Goal: Check status: Check status

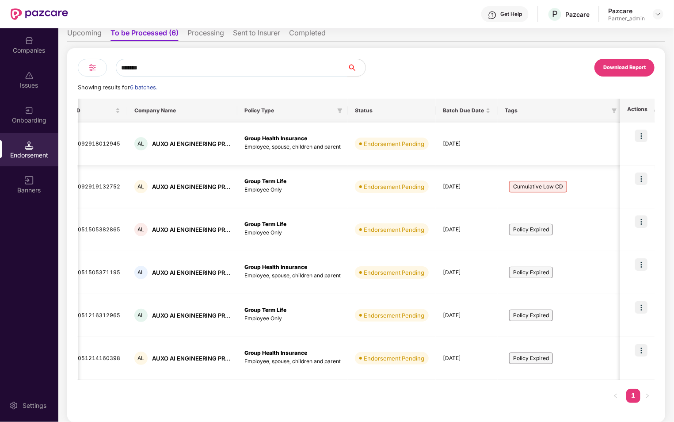
scroll to position [0, 99]
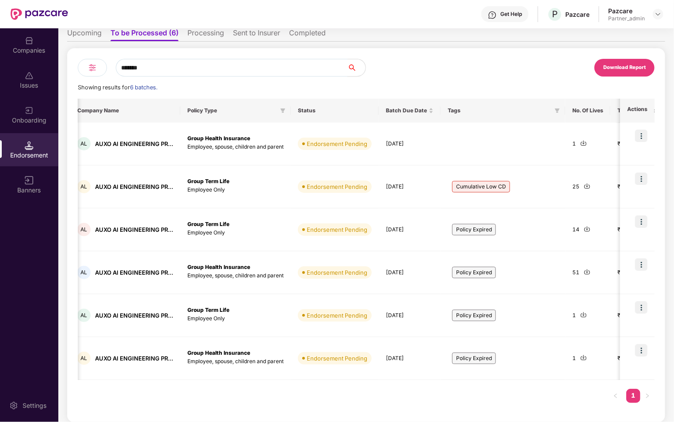
click at [223, 34] on li "Processing" at bounding box center [205, 34] width 37 height 13
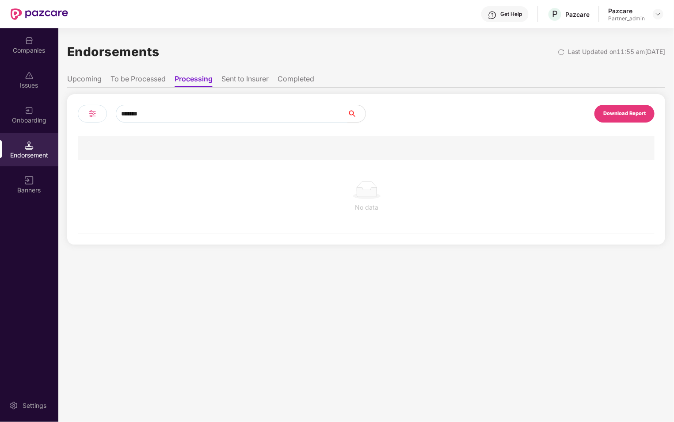
scroll to position [0, 0]
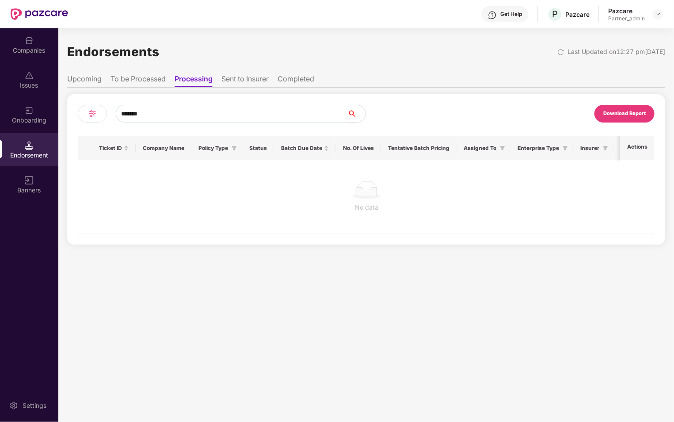
click at [254, 79] on li "Sent to Insurer" at bounding box center [244, 80] width 47 height 13
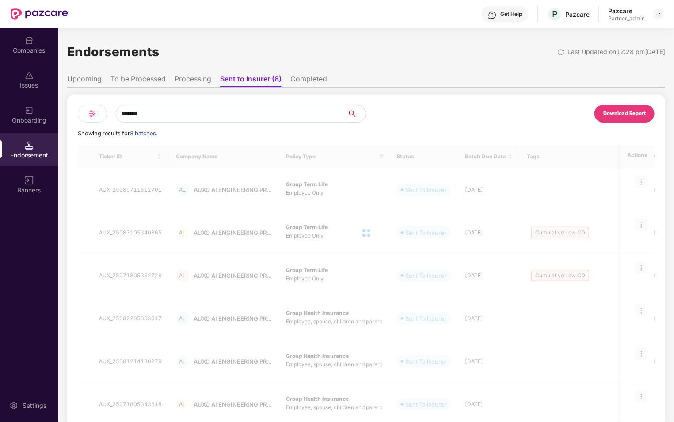
click at [128, 81] on li "To be Processed" at bounding box center [137, 80] width 55 height 13
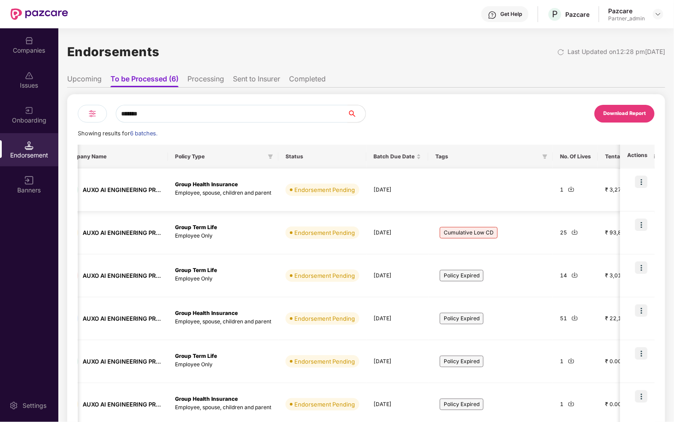
scroll to position [0, 190]
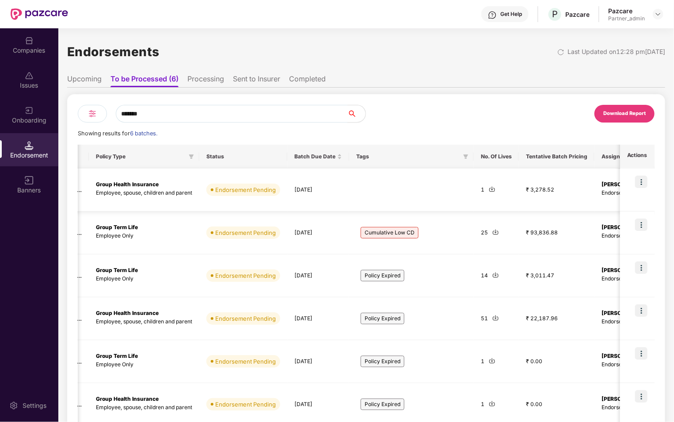
click at [639, 182] on img at bounding box center [641, 181] width 12 height 12
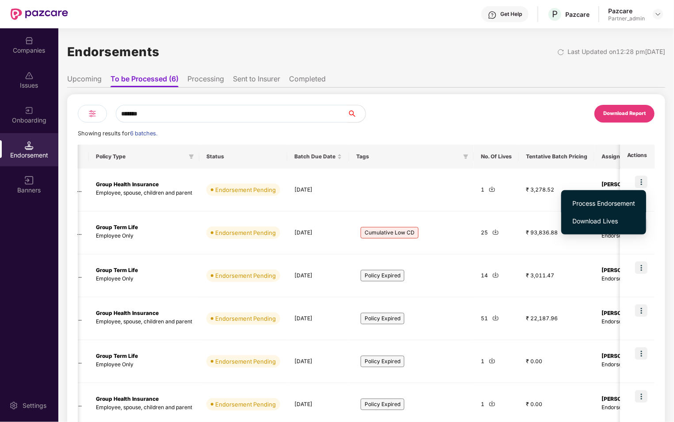
click at [605, 205] on span "Process Endorsement" at bounding box center [603, 203] width 63 height 10
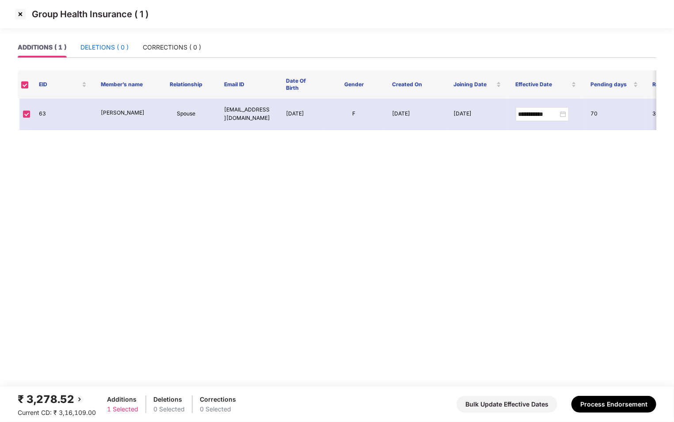
click at [104, 47] on div "DELETIONS ( 0 )" at bounding box center [104, 47] width 48 height 10
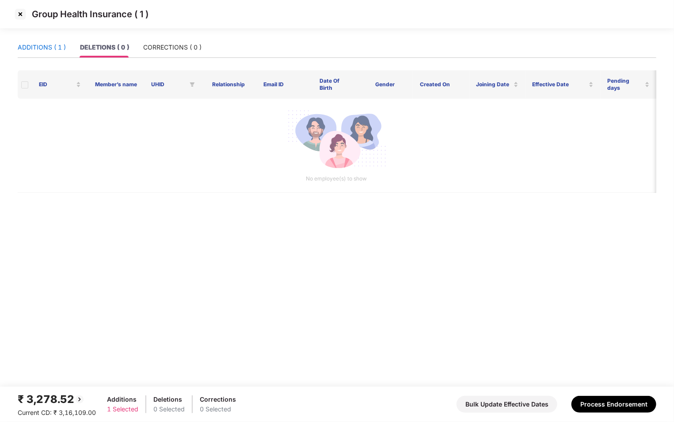
click at [52, 42] on div "ADDITIONS ( 1 )" at bounding box center [42, 47] width 48 height 10
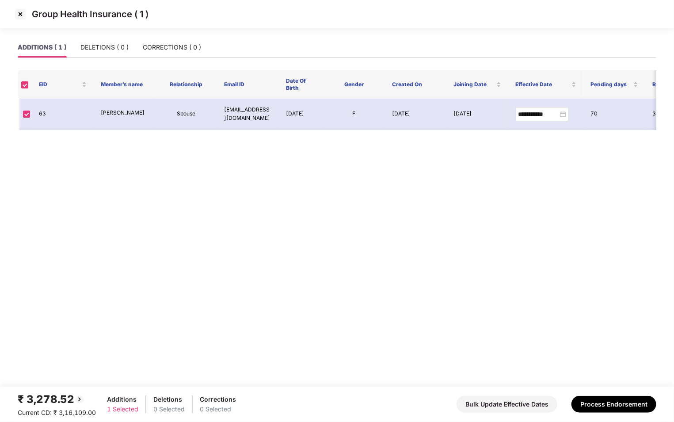
click at [20, 15] on img at bounding box center [20, 14] width 14 height 14
